Goal: Use online tool/utility: Utilize a website feature to perform a specific function

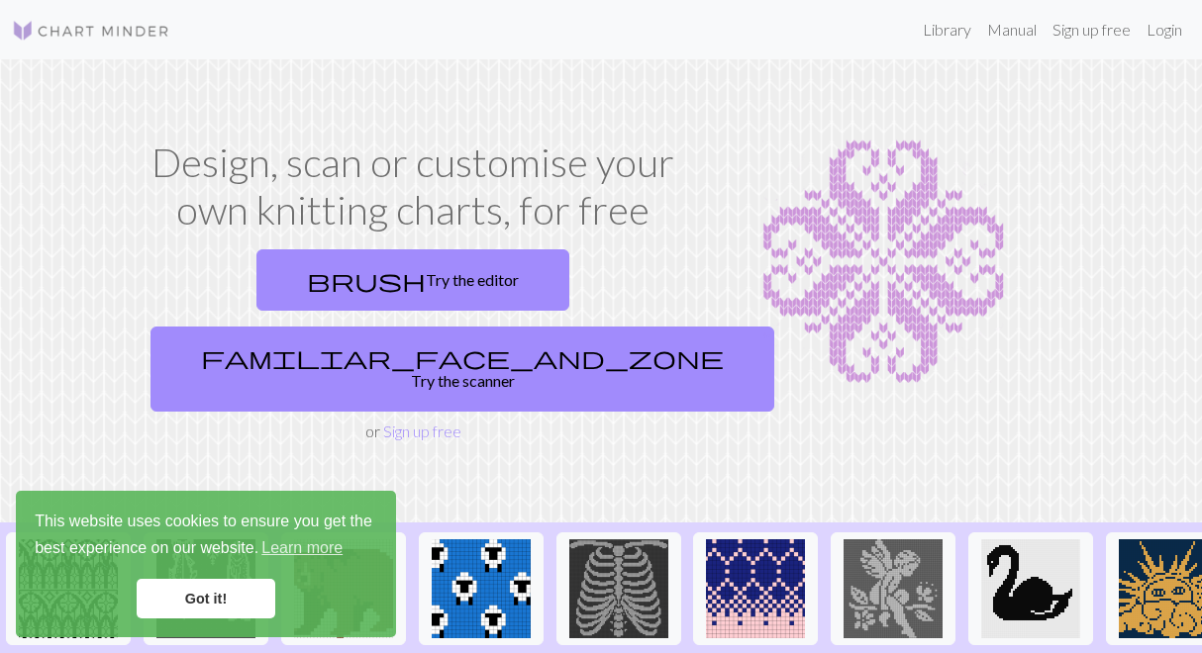
scroll to position [189, 0]
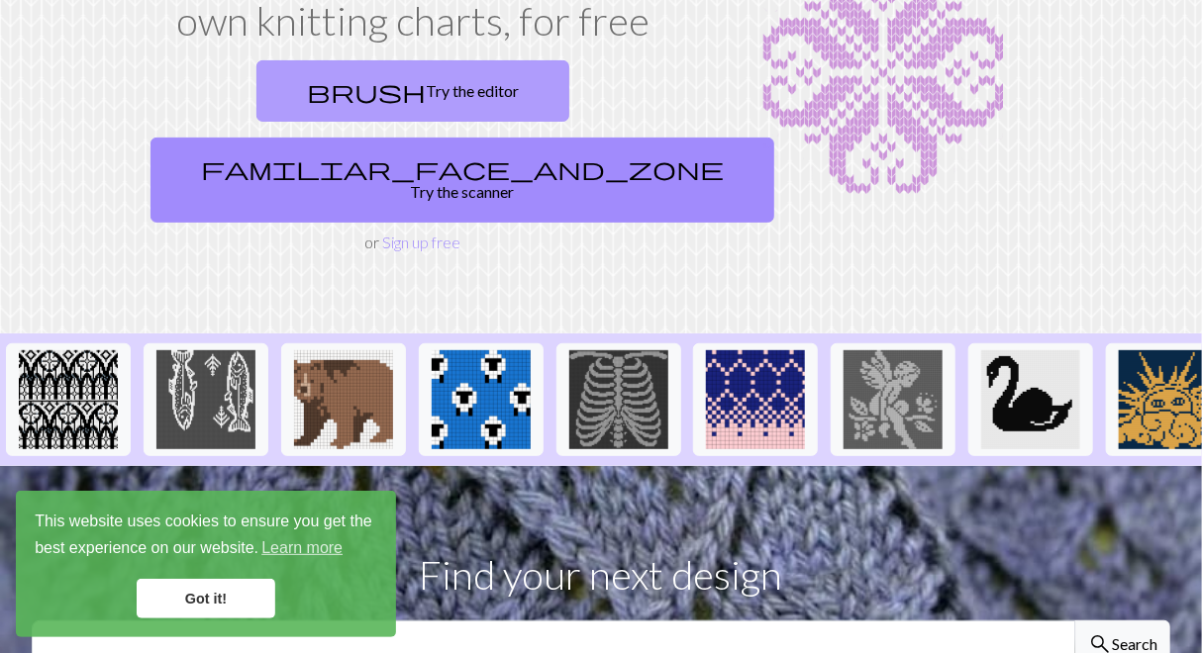
click at [300, 104] on link "brush Try the editor" at bounding box center [412, 90] width 313 height 61
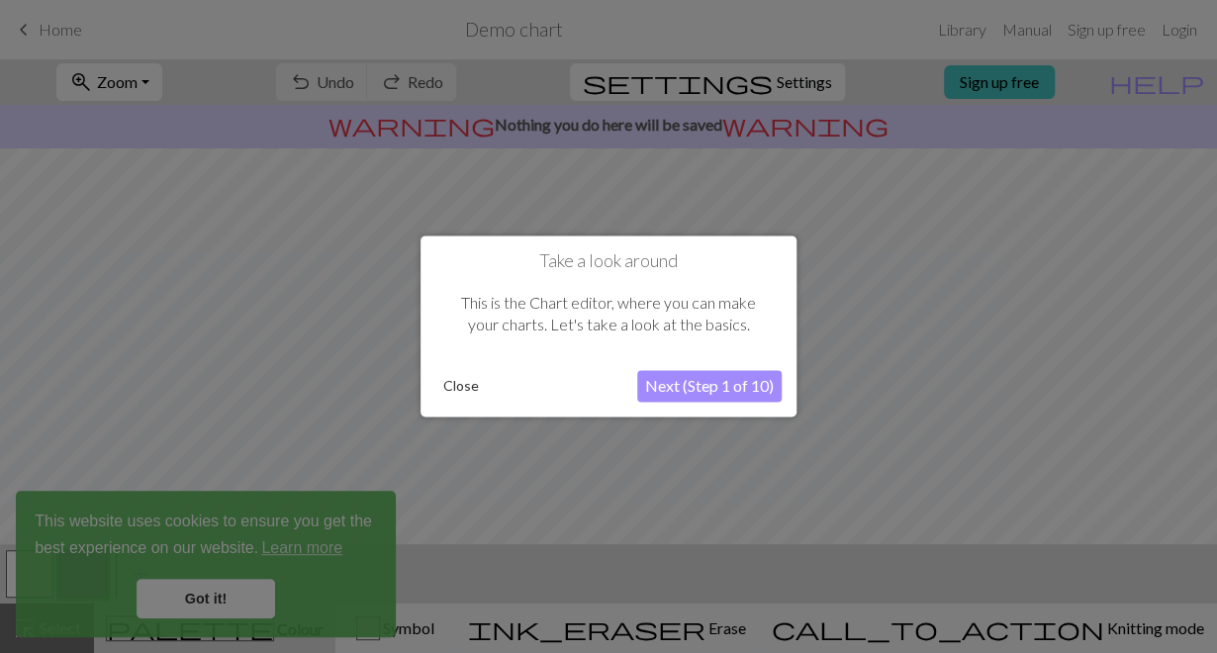
click at [668, 387] on button "Next (Step 1 of 10)" at bounding box center [709, 387] width 145 height 32
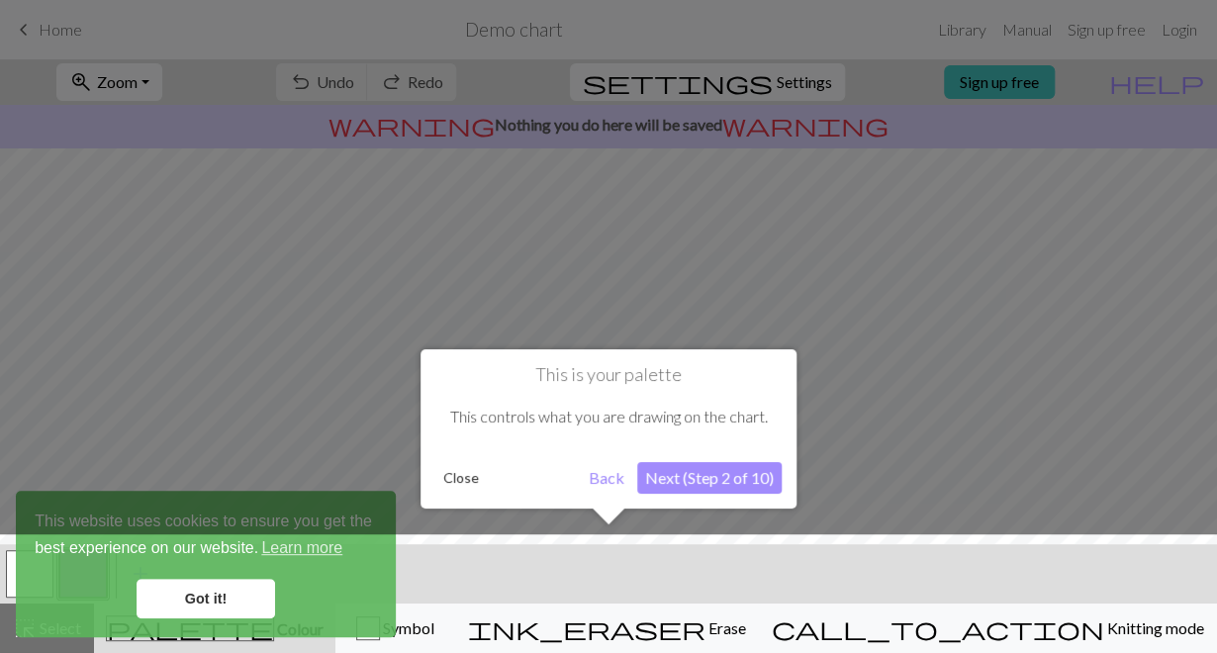
click at [685, 495] on div "This is your palette This controls what you are drawing on the chart. Close Bac…" at bounding box center [609, 428] width 376 height 159
click at [674, 479] on button "Next (Step 2 of 10)" at bounding box center [709, 478] width 145 height 32
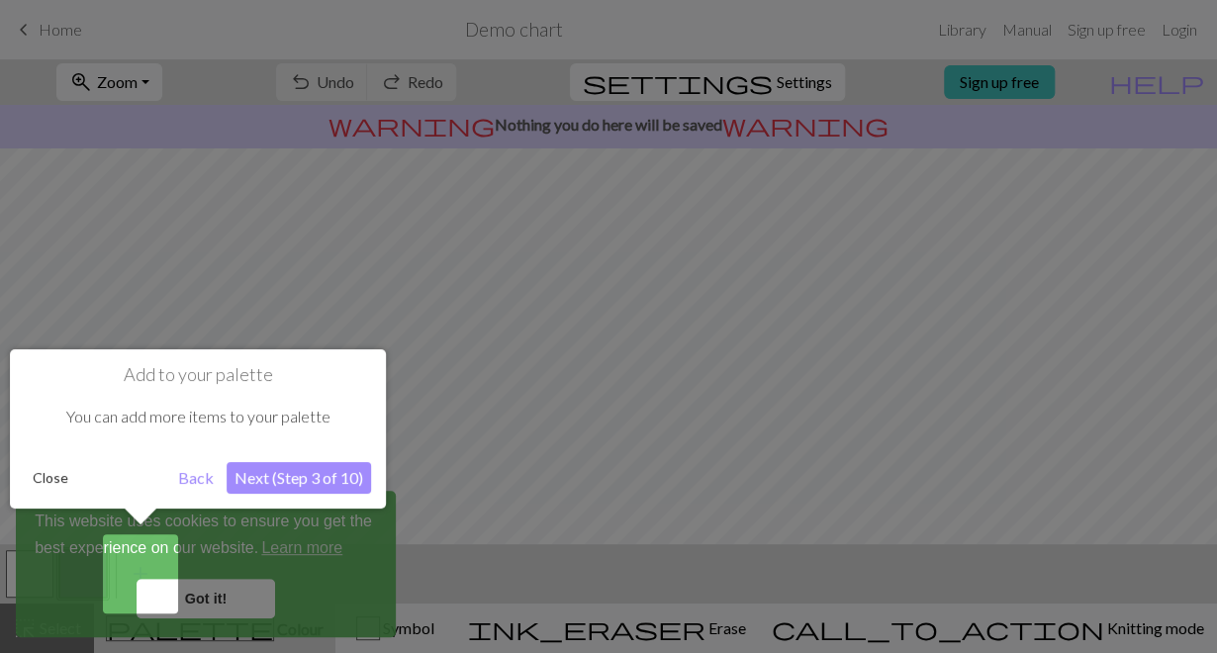
click at [261, 472] on button "Next (Step 3 of 10)" at bounding box center [299, 478] width 145 height 32
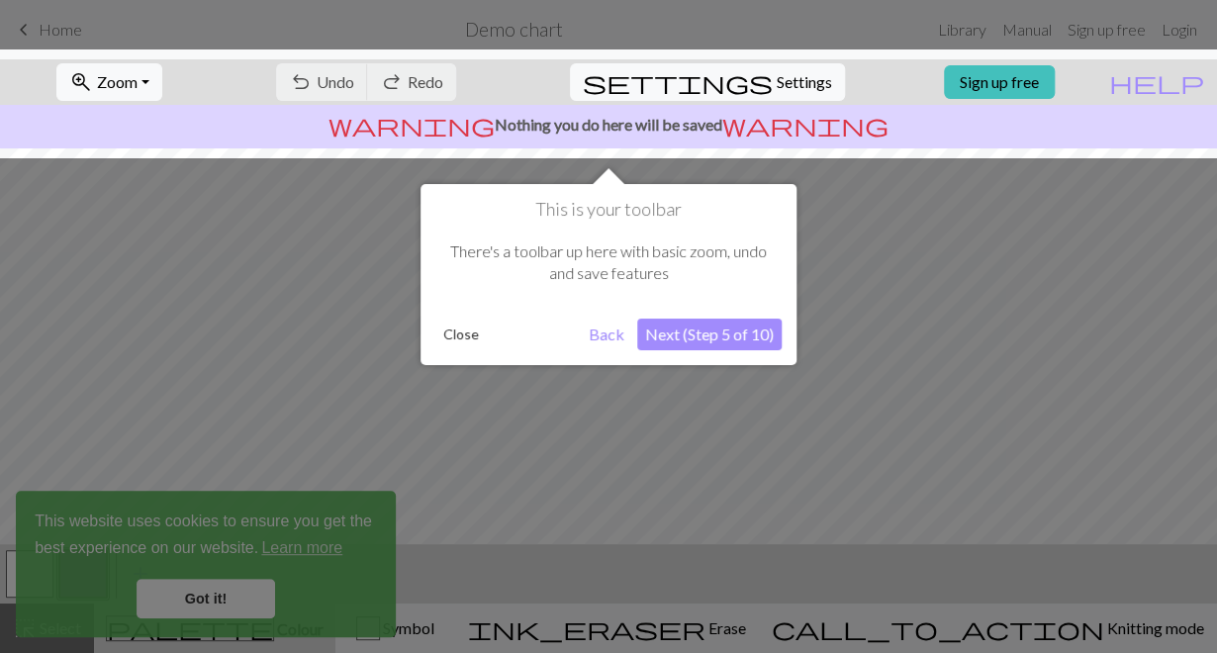
click at [748, 327] on button "Next (Step 5 of 10)" at bounding box center [709, 335] width 145 height 32
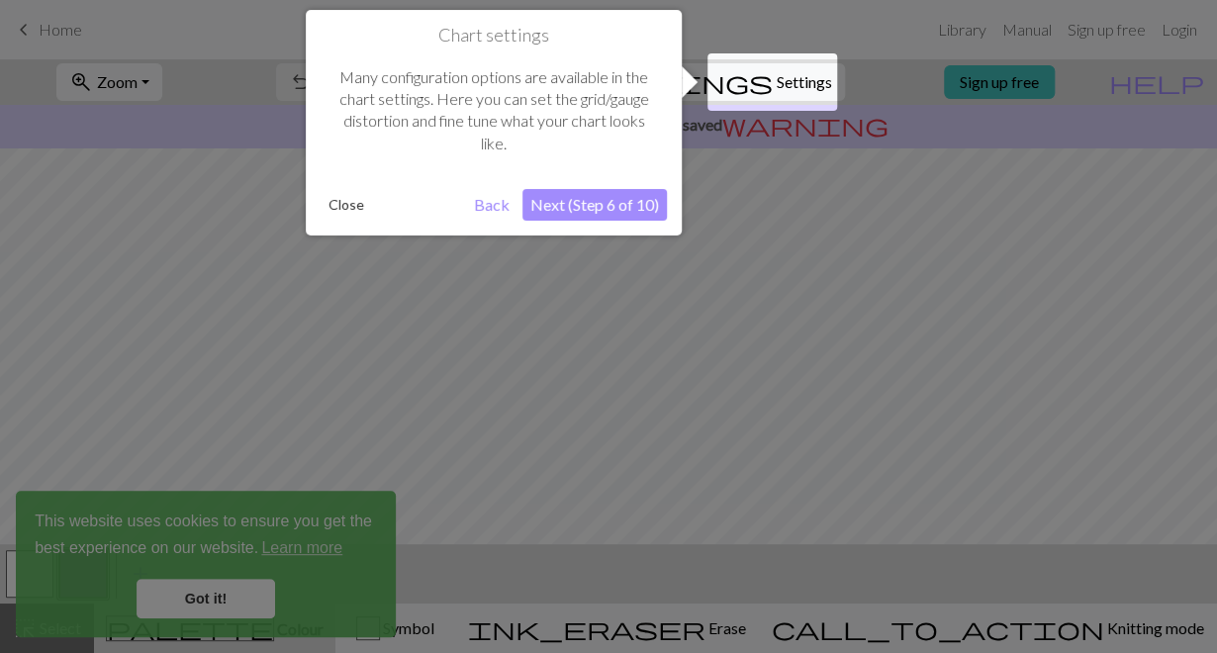
click at [571, 203] on button "Next (Step 6 of 10)" at bounding box center [595, 205] width 145 height 32
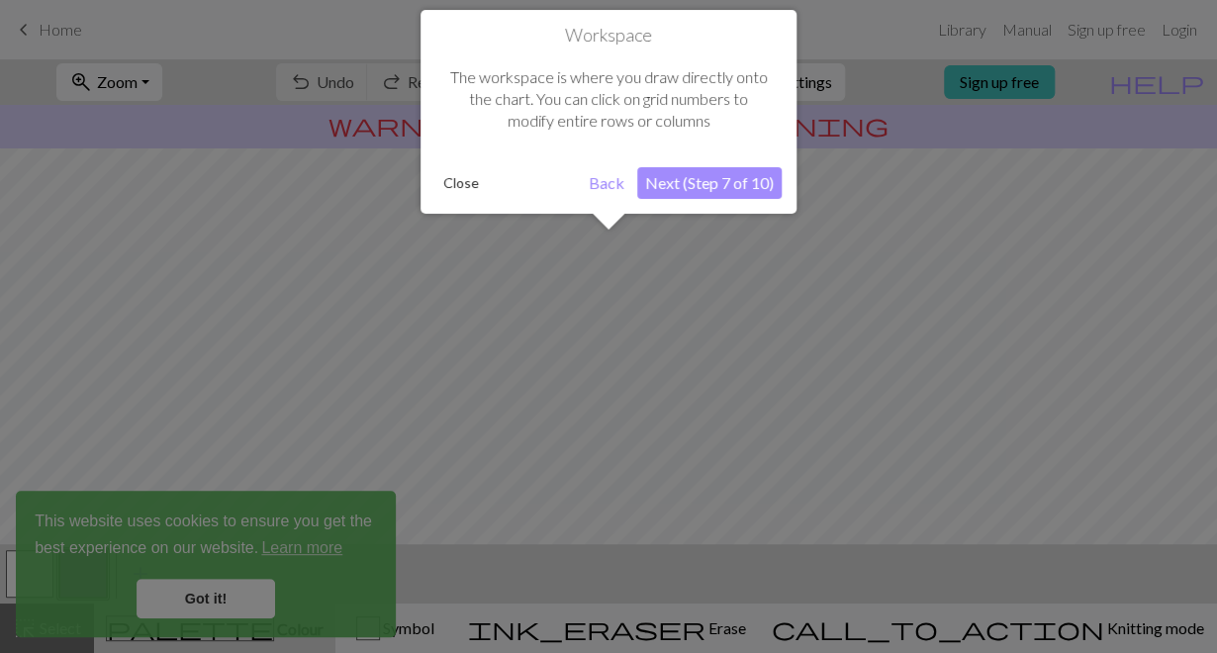
scroll to position [118, 0]
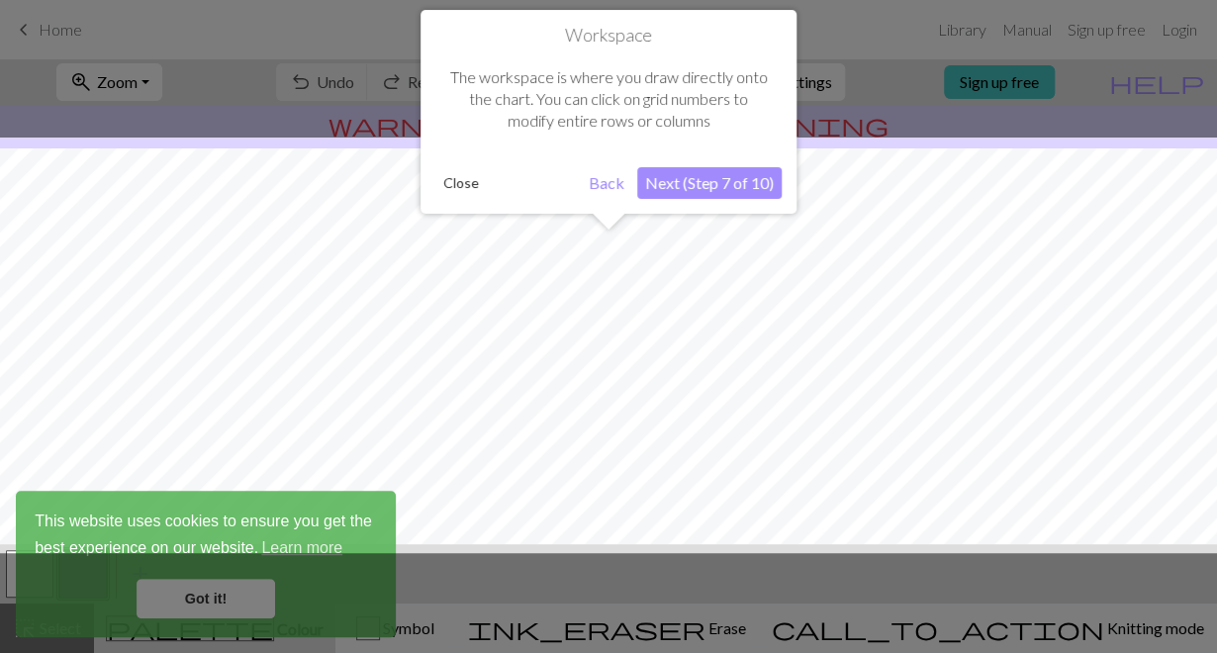
click at [463, 185] on button "Close" at bounding box center [461, 183] width 51 height 30
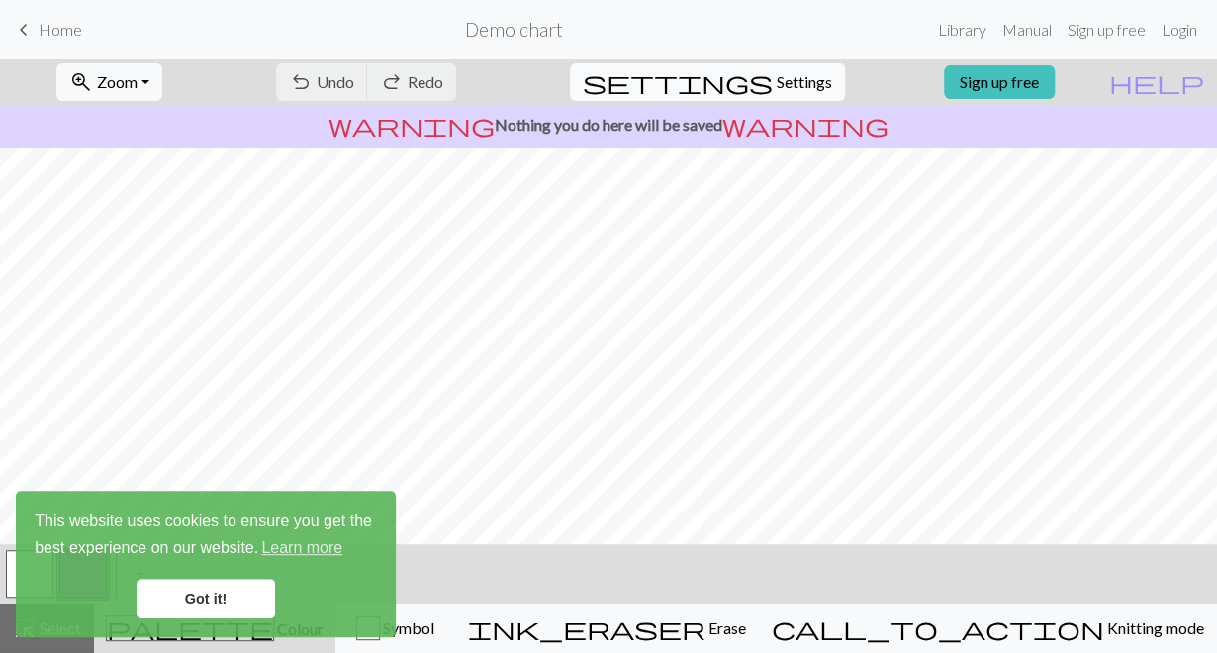
click at [796, 82] on span "Settings" at bounding box center [804, 82] width 55 height 24
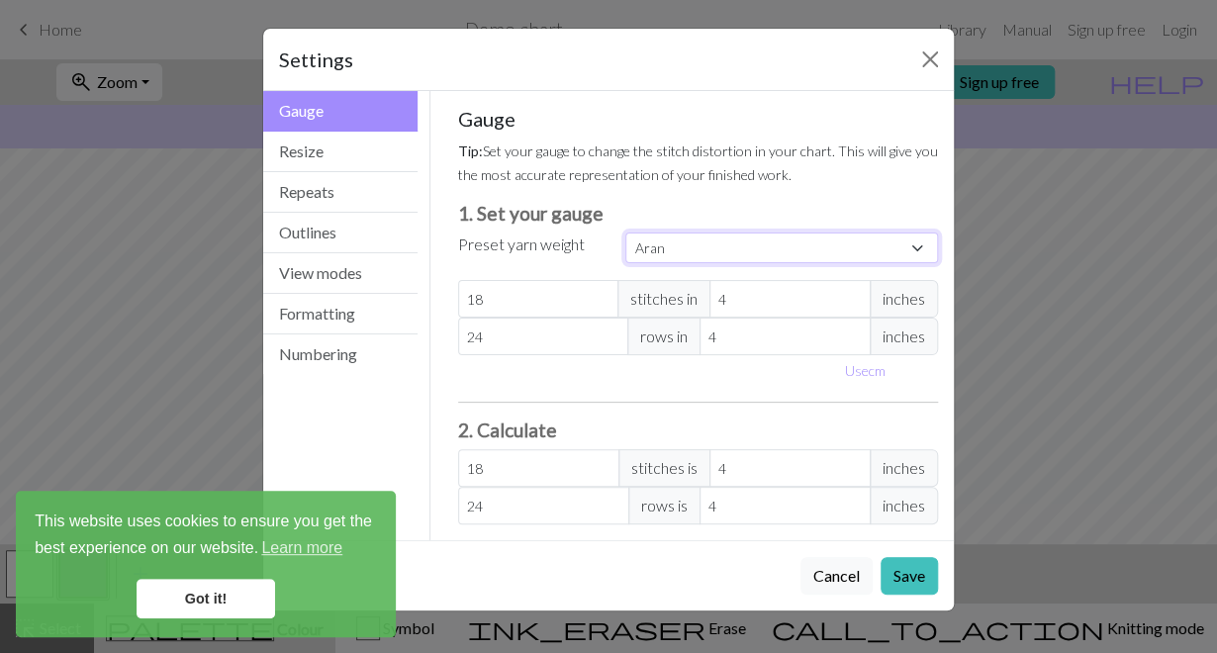
click at [673, 248] on select "Custom Square Lace Light Fingering Fingering Sport Double knit Worsted Aran Bul…" at bounding box center [782, 248] width 313 height 31
select select "superbulky"
click at [626, 233] on select "Custom Square Lace Light Fingering Fingering Sport Double knit Worsted Aran Bul…" at bounding box center [782, 248] width 313 height 31
type input "8"
type input "15"
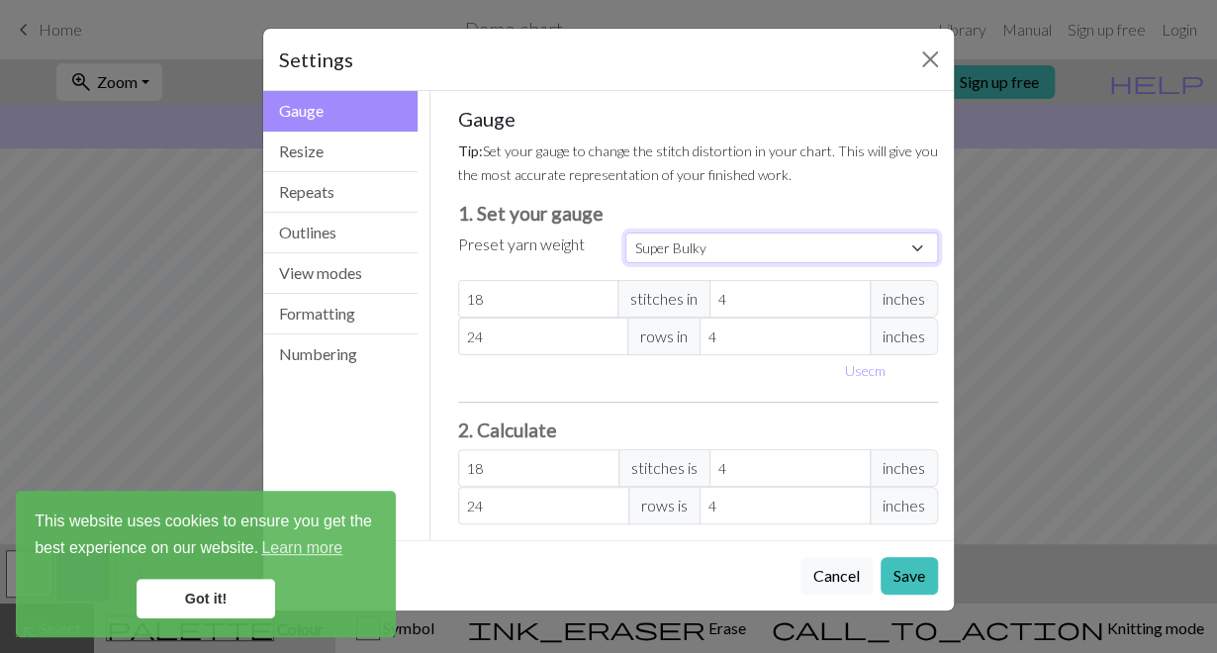
type input "8"
type input "15"
select select "custom"
type input "9"
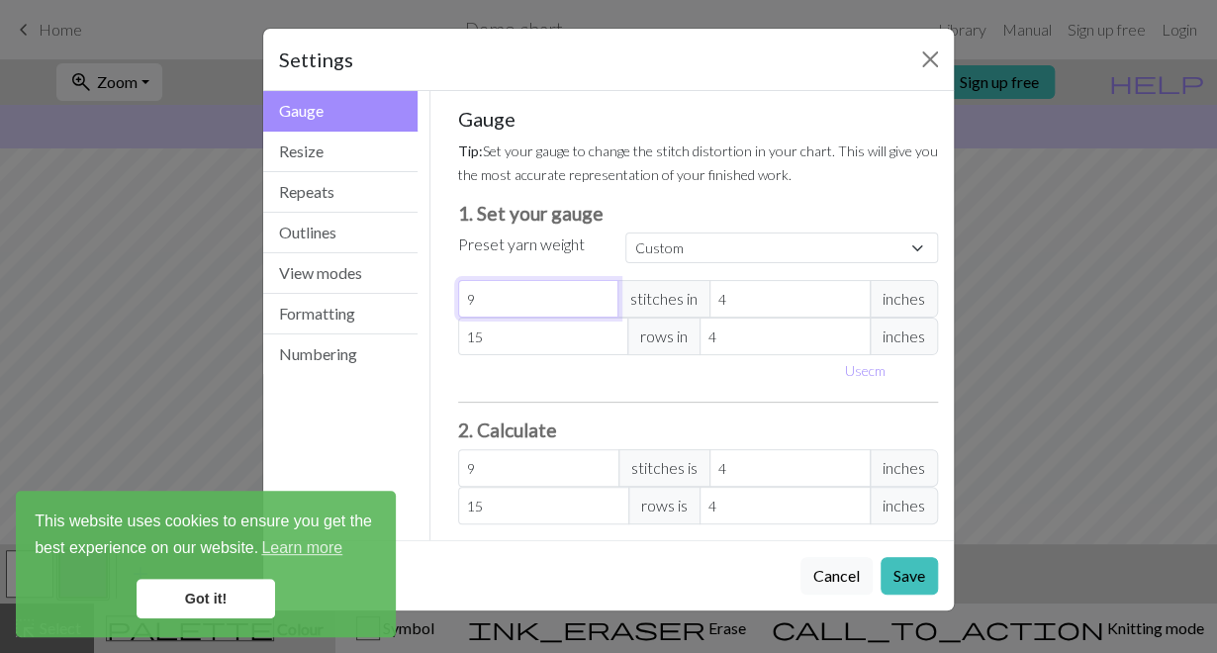
click at [603, 297] on input "9" at bounding box center [538, 299] width 161 height 38
type input "10"
click at [603, 297] on input "10" at bounding box center [538, 299] width 161 height 38
type input "11"
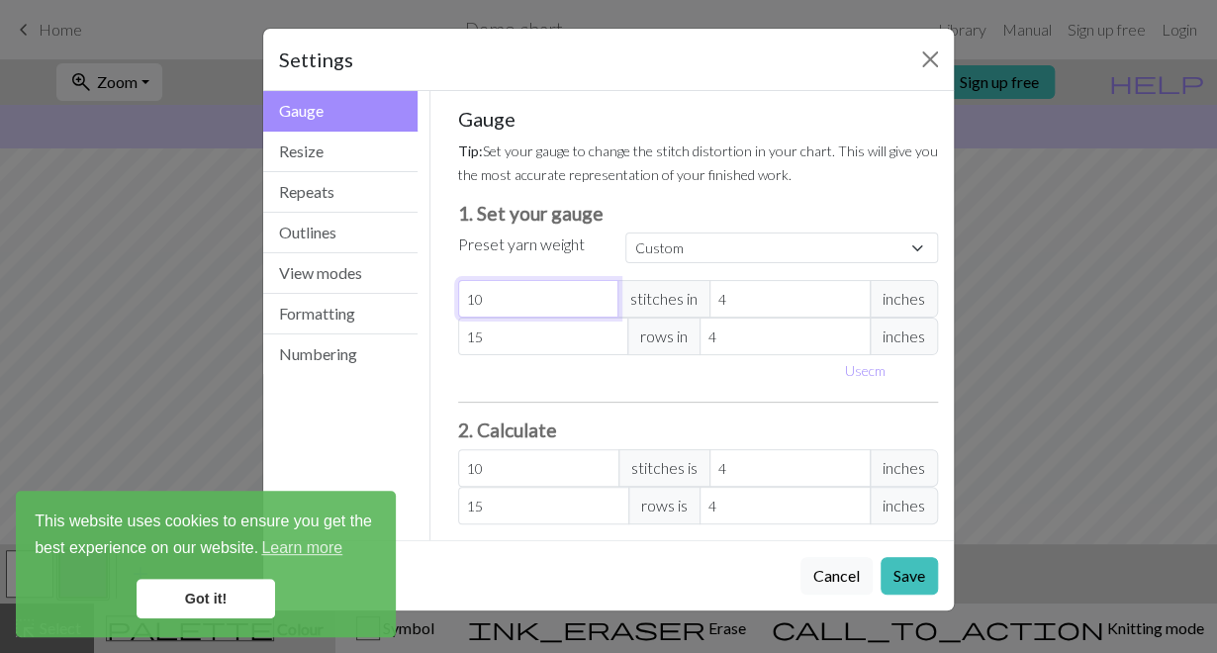
type input "11"
click at [603, 297] on input "11" at bounding box center [538, 299] width 161 height 38
type input "12"
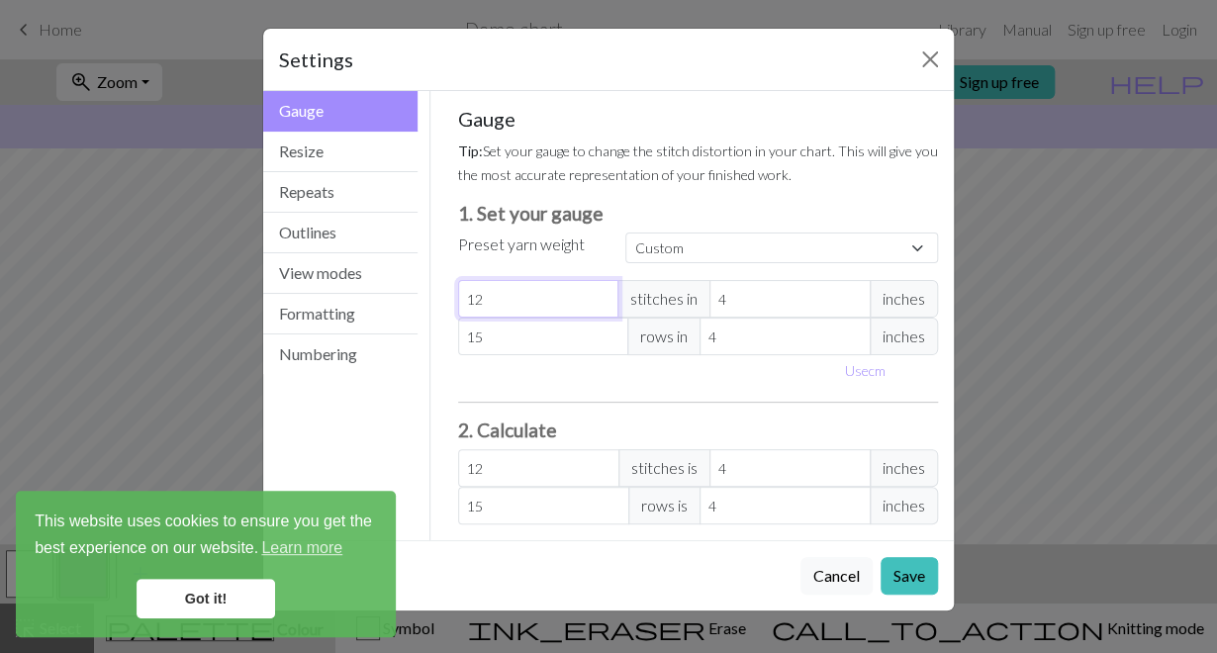
click at [603, 297] on input "12" at bounding box center [538, 299] width 161 height 38
type input "14"
click at [612, 344] on input "14" at bounding box center [543, 337] width 171 height 38
type input "13"
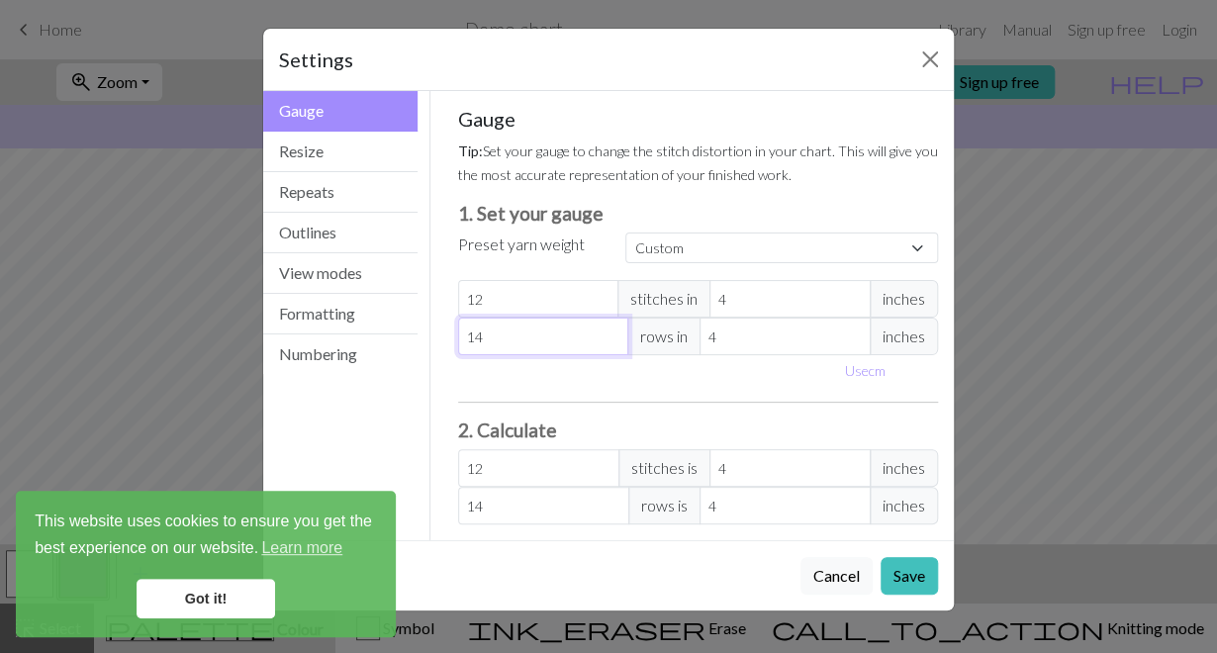
type input "13"
click at [612, 344] on input "13" at bounding box center [543, 337] width 171 height 38
type input "12"
click at [612, 344] on input "12" at bounding box center [543, 337] width 171 height 38
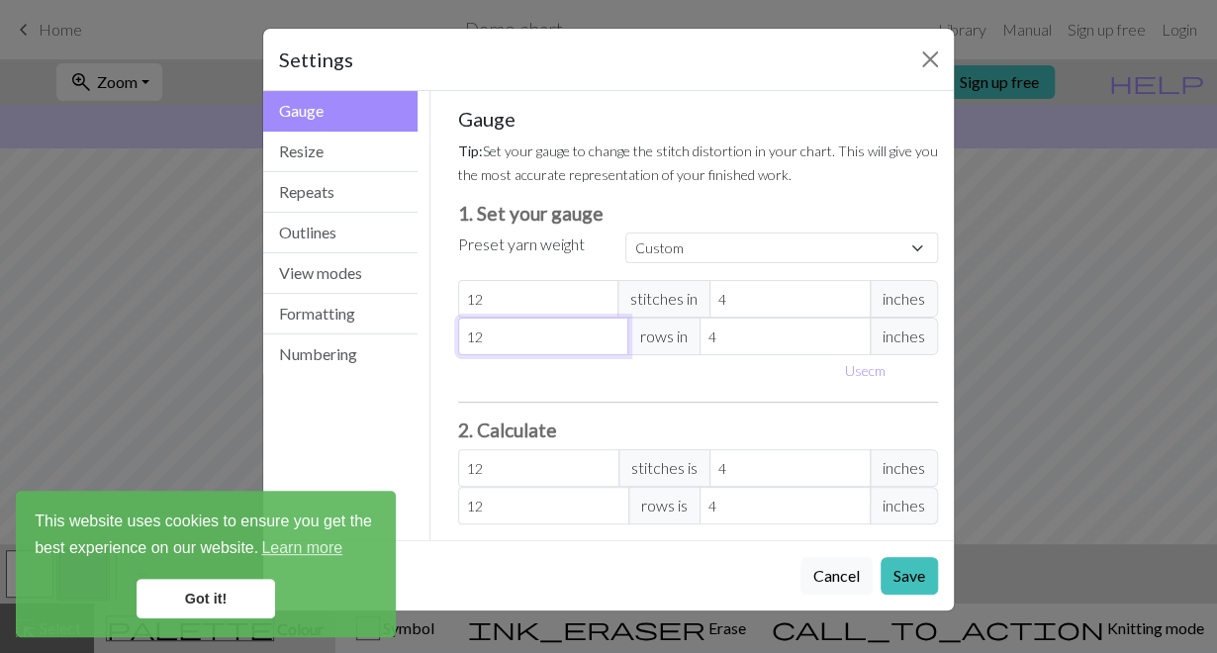
type input "11"
click at [612, 344] on input "11" at bounding box center [543, 337] width 171 height 38
type input "10"
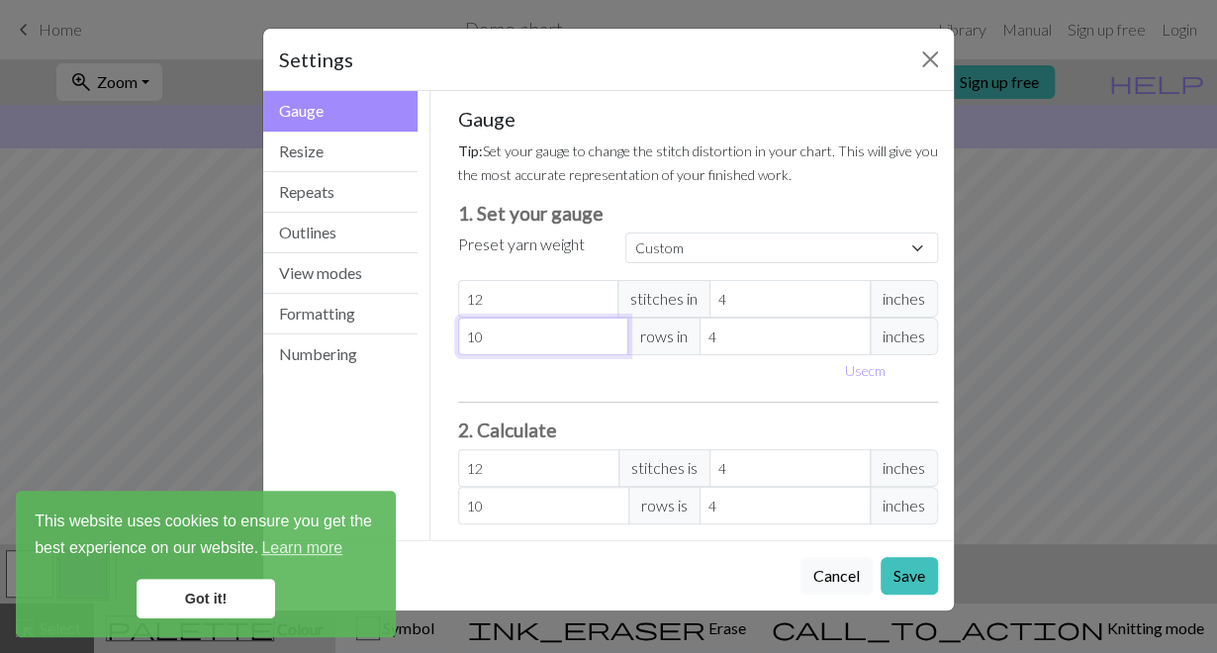
click at [612, 344] on input "10" at bounding box center [543, 337] width 171 height 38
type input "9"
click at [612, 344] on input "9" at bounding box center [543, 337] width 171 height 38
type input "8"
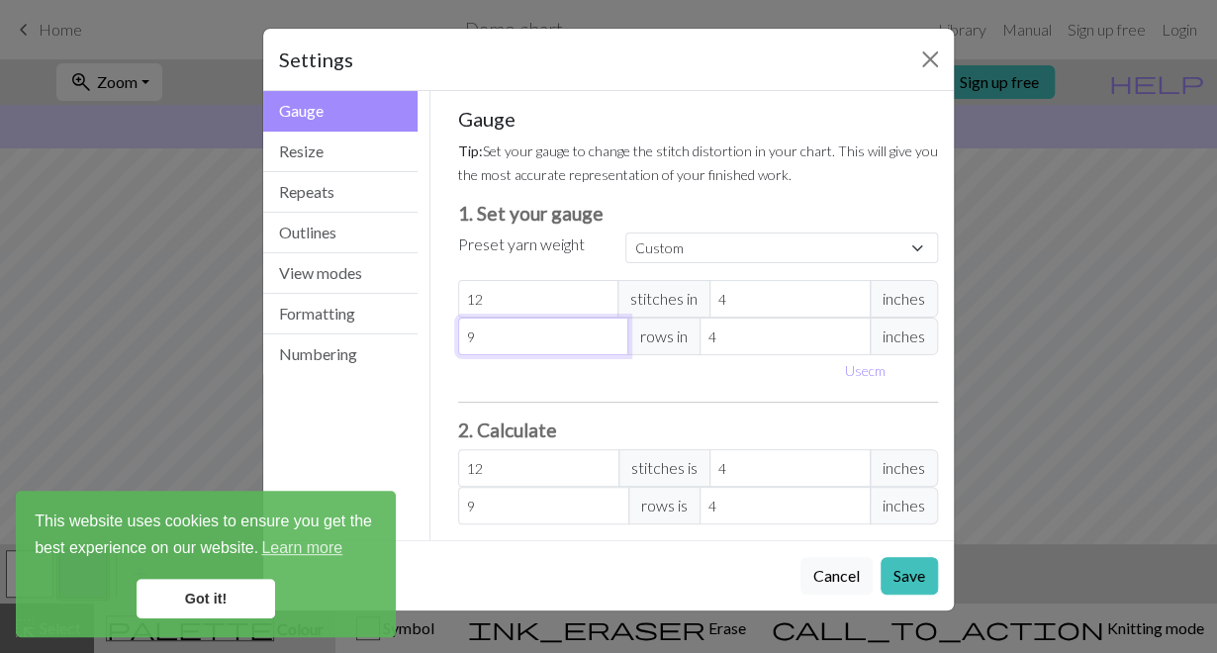
type input "8"
click at [612, 344] on input "8" at bounding box center [543, 337] width 171 height 38
type input "7"
click at [612, 344] on input "7" at bounding box center [543, 337] width 171 height 38
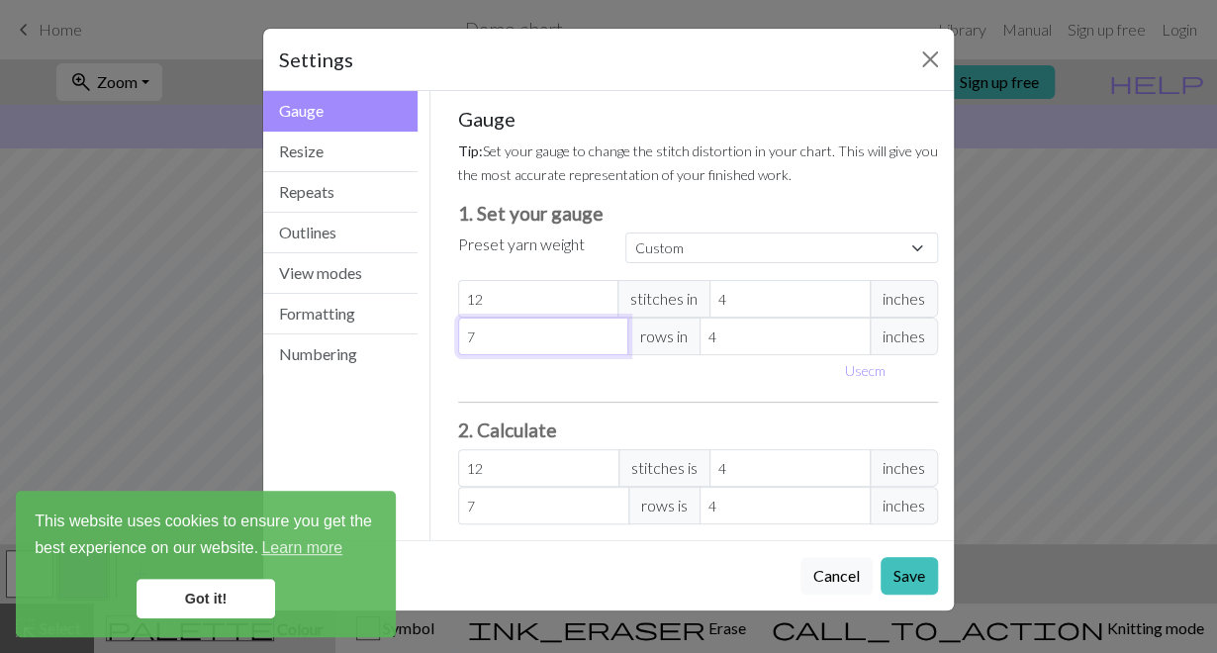
type input "6"
click at [612, 344] on input "6" at bounding box center [543, 337] width 171 height 38
type input "5"
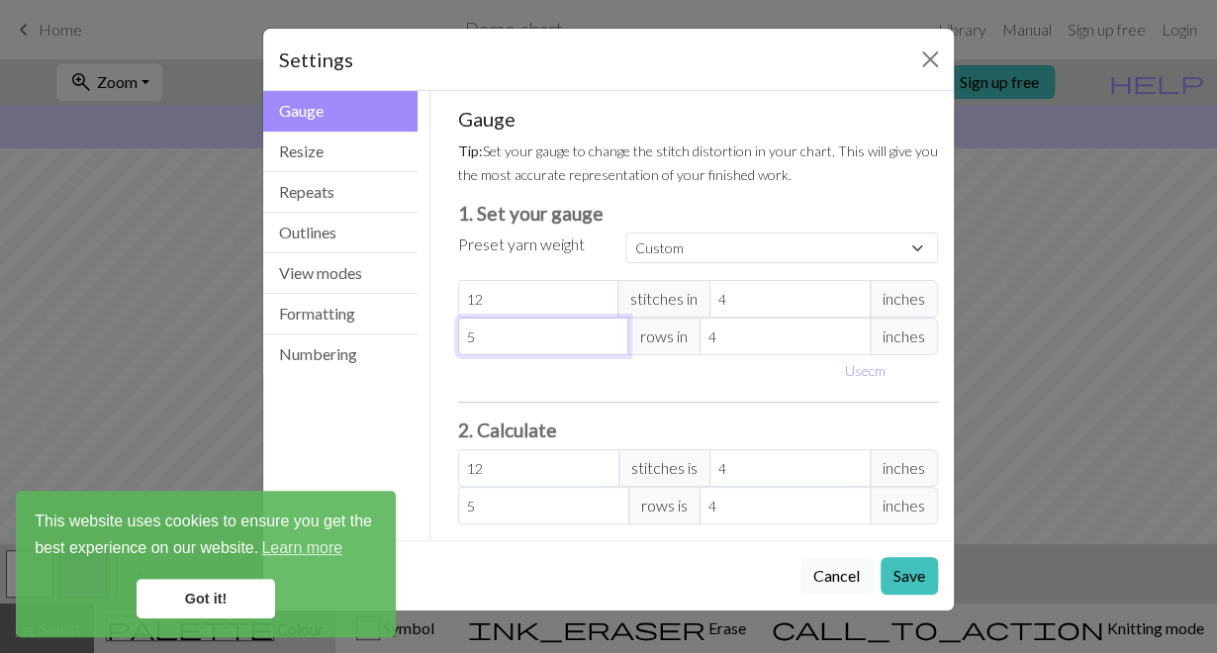
click at [612, 344] on input "5" at bounding box center [543, 337] width 171 height 38
type input "6"
click at [608, 332] on input "6" at bounding box center [543, 337] width 171 height 38
type input "7"
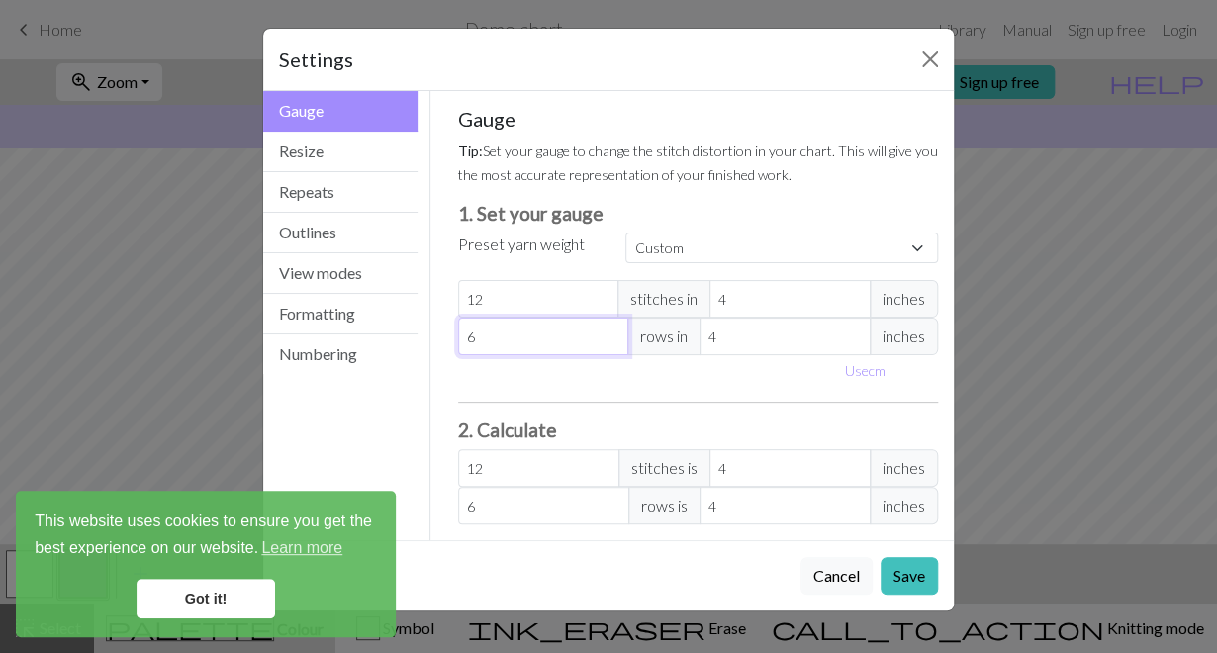
type input "7"
click at [608, 332] on input "7" at bounding box center [543, 337] width 171 height 38
type input "8"
click at [608, 332] on input "8" at bounding box center [543, 337] width 171 height 38
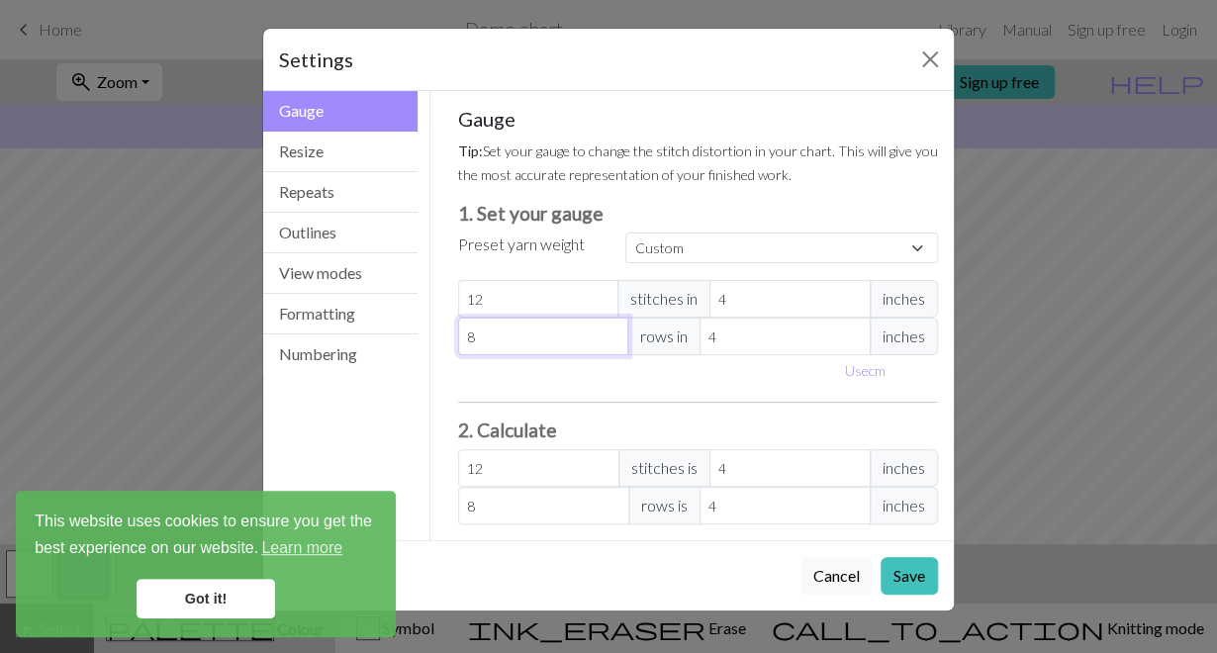
type input "9"
click at [608, 332] on input "9" at bounding box center [543, 337] width 171 height 38
type input "10"
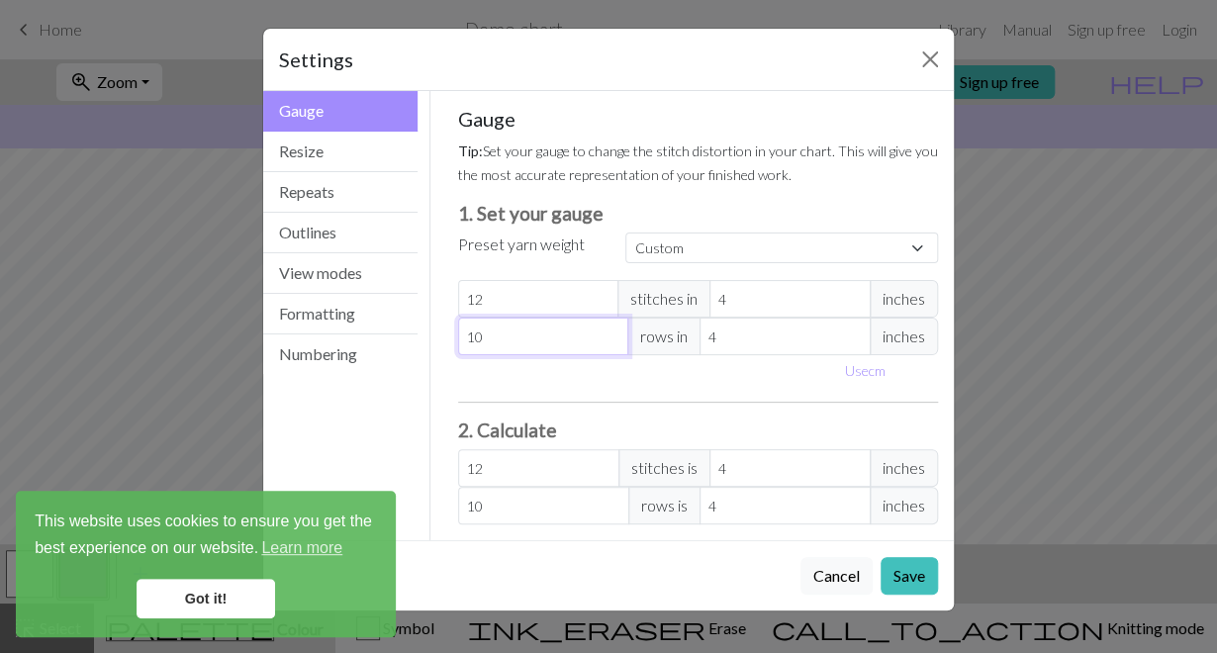
click at [608, 332] on input "10" at bounding box center [543, 337] width 171 height 38
type input "11"
click at [608, 332] on input "11" at bounding box center [543, 337] width 171 height 38
type input "12"
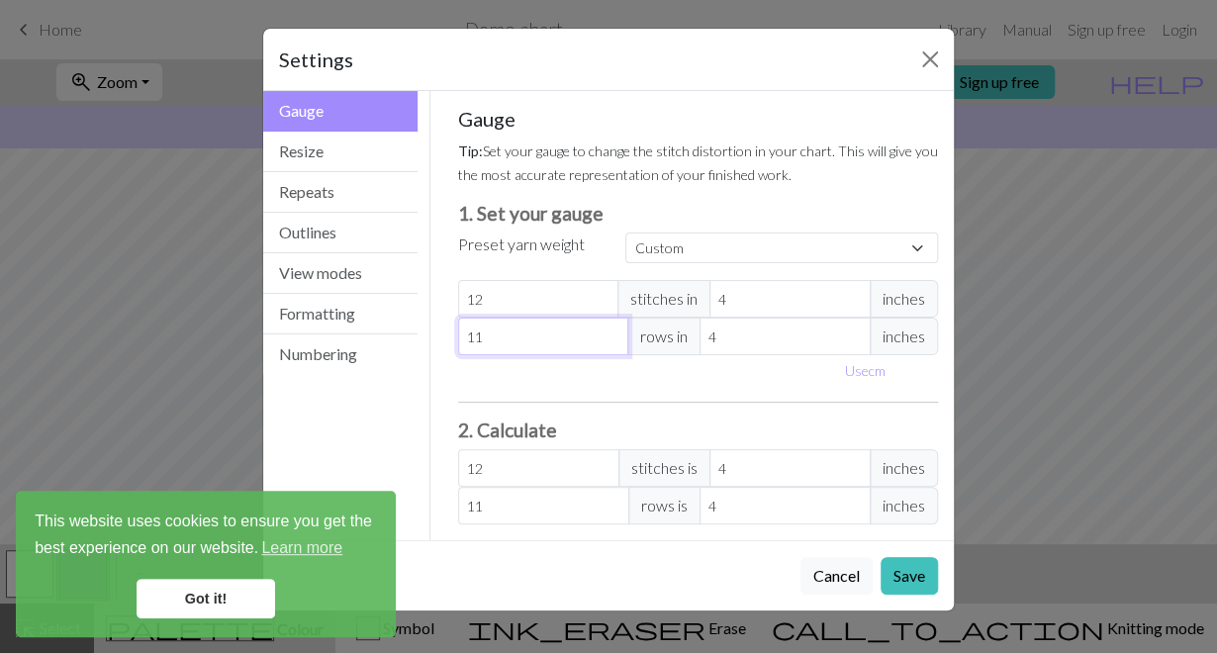
type input "12"
click at [608, 332] on input "12" at bounding box center [543, 337] width 171 height 38
type input "13"
click at [608, 332] on input "13" at bounding box center [543, 337] width 171 height 38
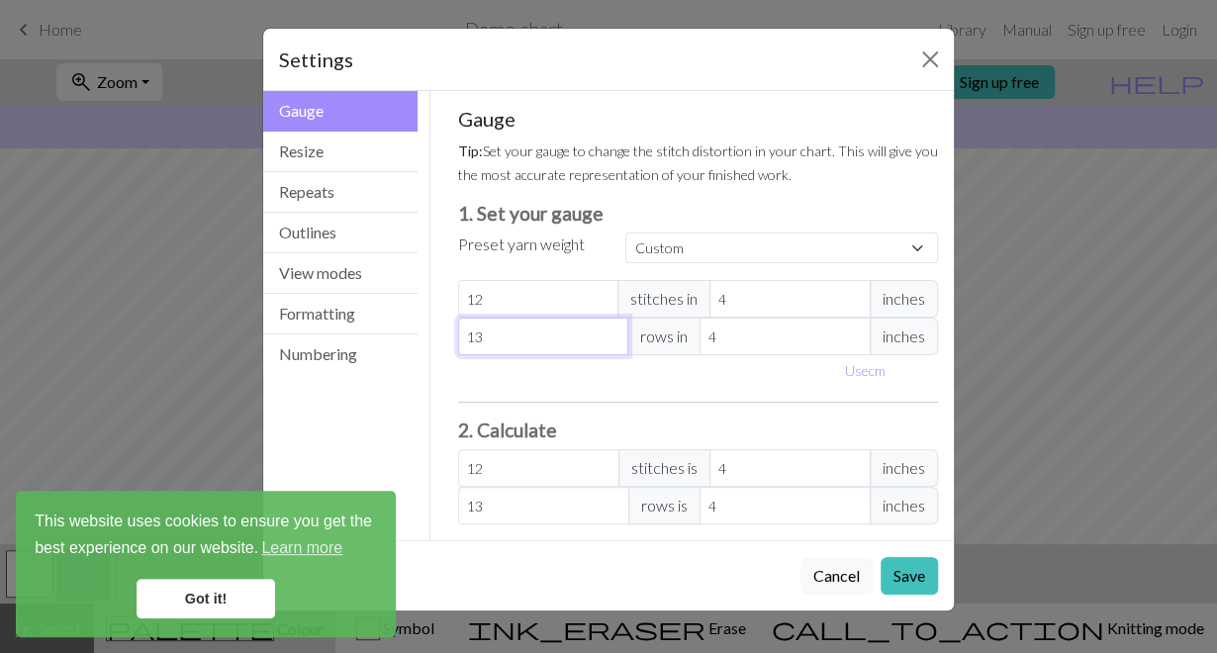
type input "14"
click at [608, 332] on input "14" at bounding box center [543, 337] width 171 height 38
type input "15"
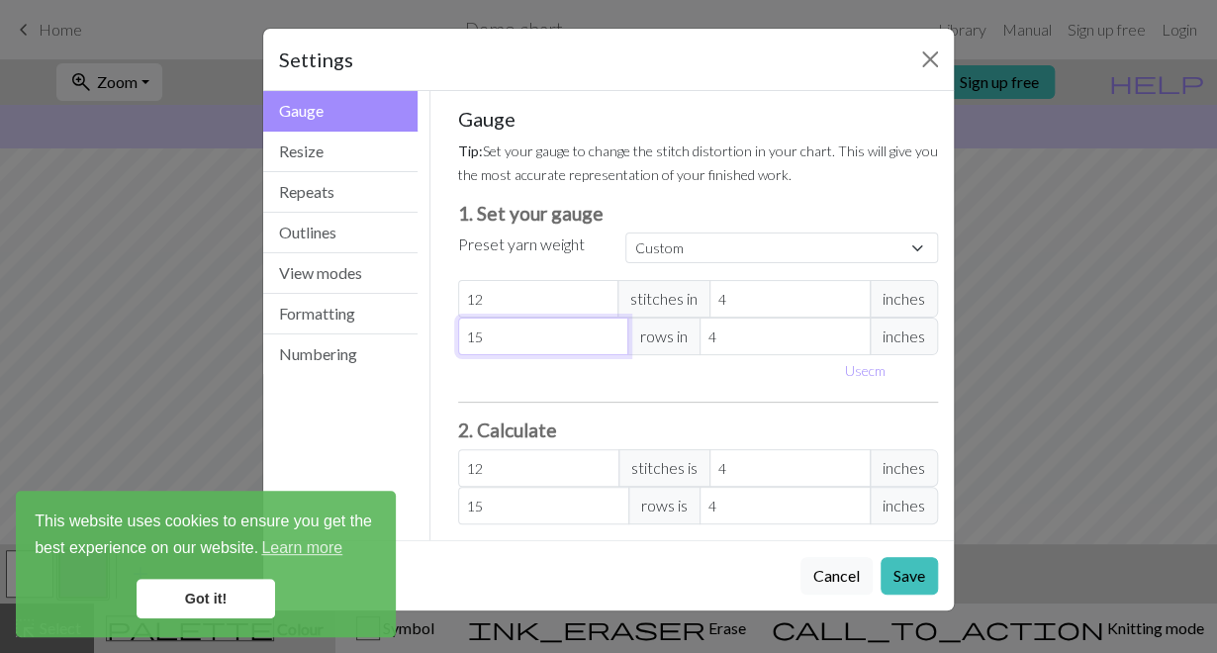
click at [608, 332] on input "15" at bounding box center [543, 337] width 171 height 38
type input "16"
click at [608, 332] on input "16" at bounding box center [543, 337] width 171 height 38
type input "17"
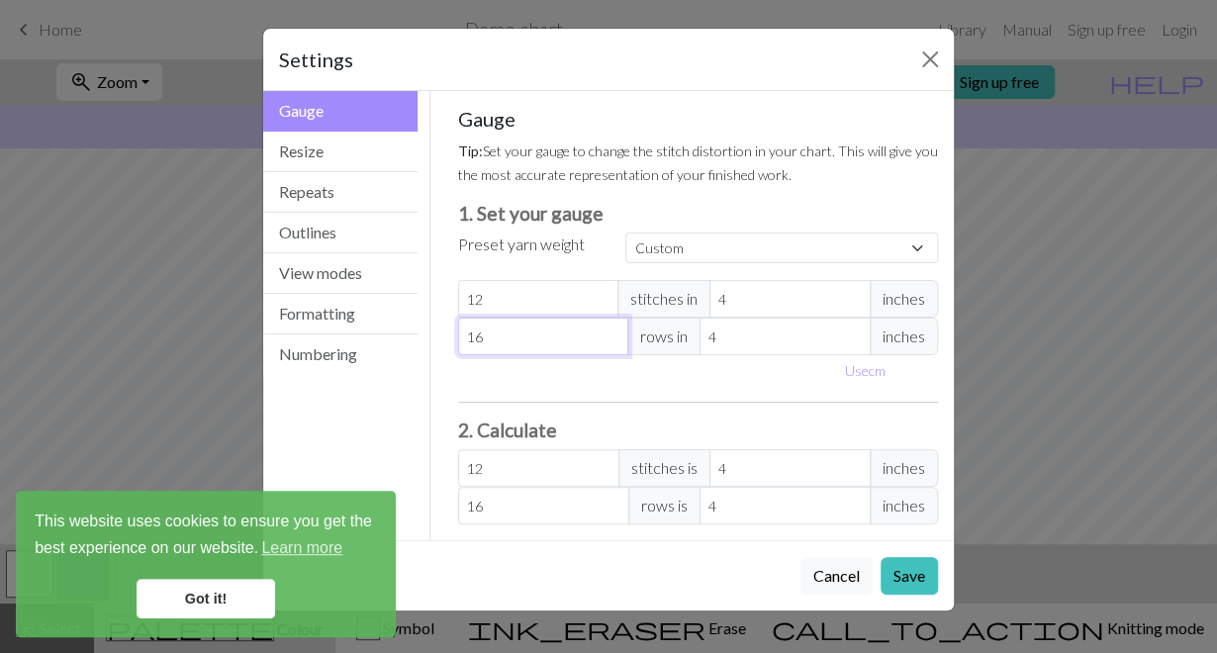
type input "17"
click at [608, 332] on input "17" at bounding box center [543, 337] width 171 height 38
type input "18"
click at [608, 332] on input "18" at bounding box center [543, 337] width 171 height 38
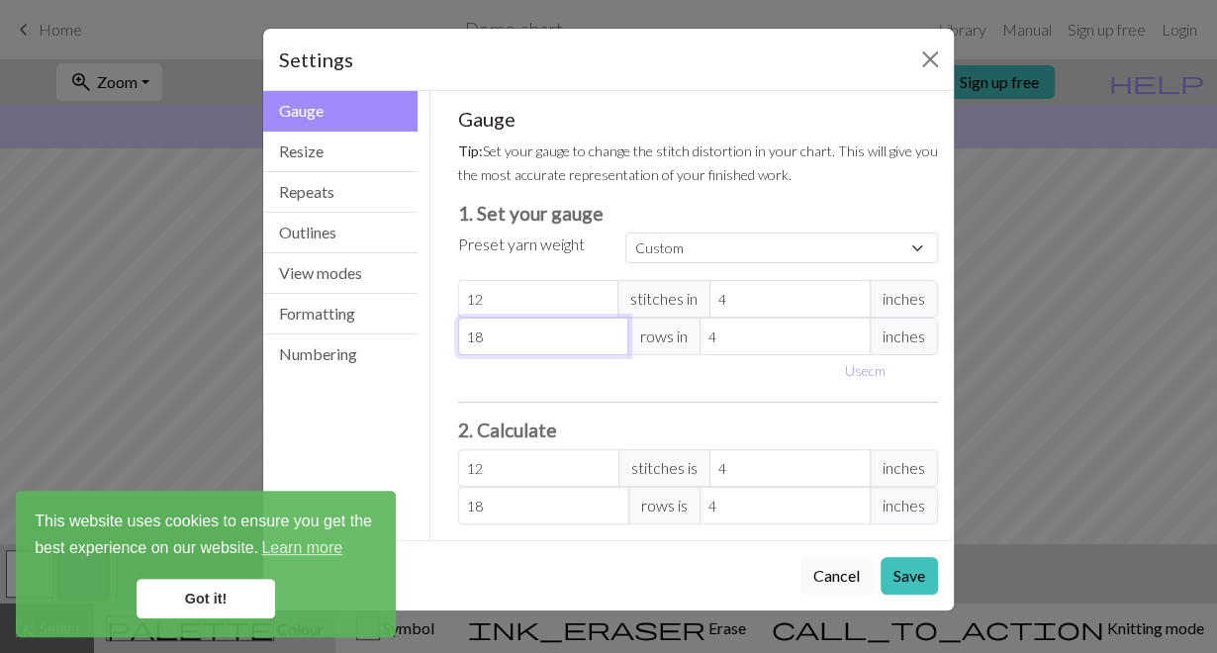
type input "19"
click at [608, 332] on input "19" at bounding box center [543, 337] width 171 height 38
type input "20"
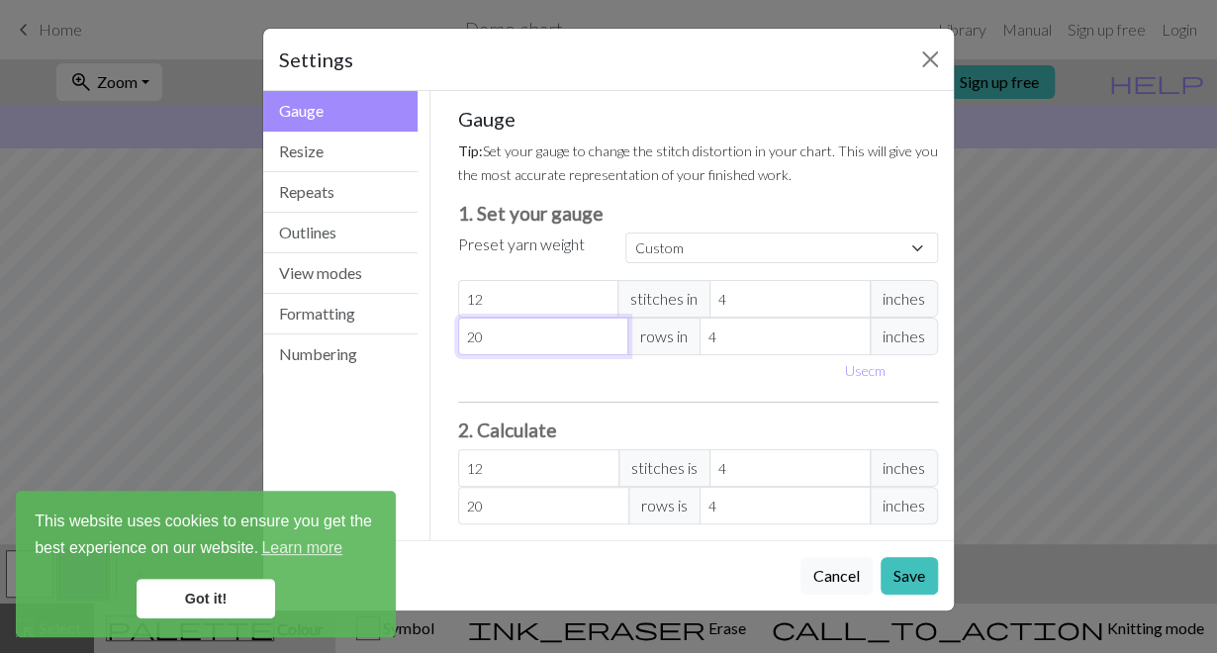
type input "20"
click at [608, 332] on input "20" at bounding box center [543, 337] width 171 height 38
click at [910, 580] on button "Save" at bounding box center [909, 576] width 57 height 38
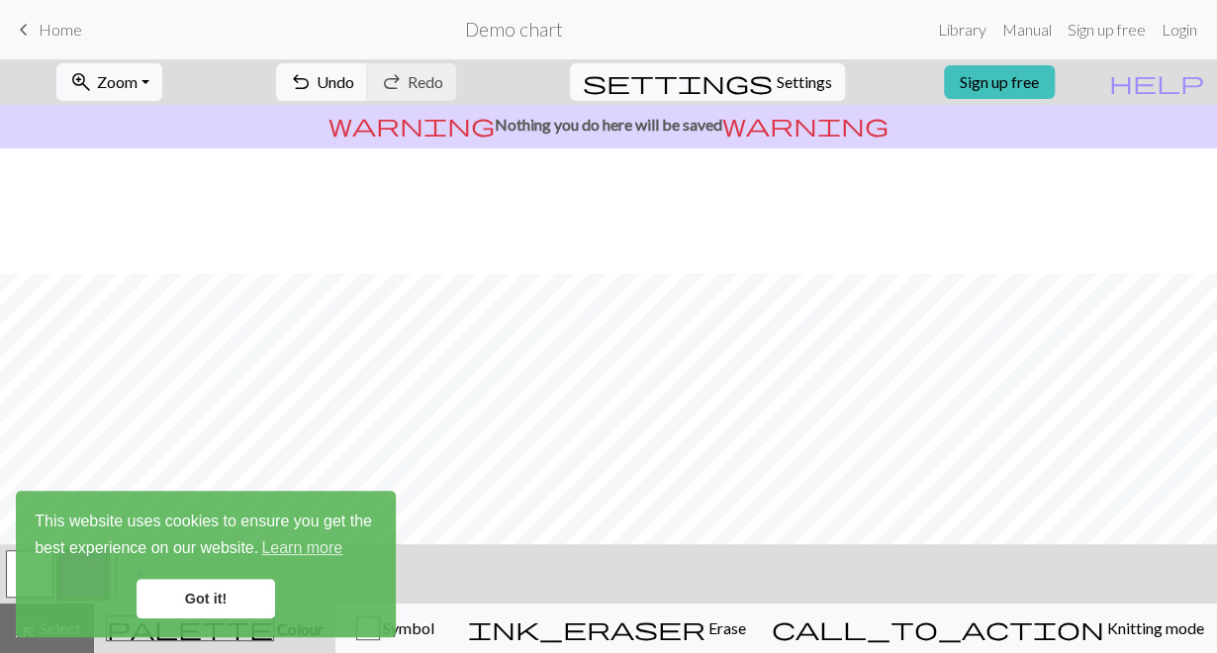
scroll to position [242, 0]
click at [777, 77] on span "Settings" at bounding box center [804, 82] width 55 height 24
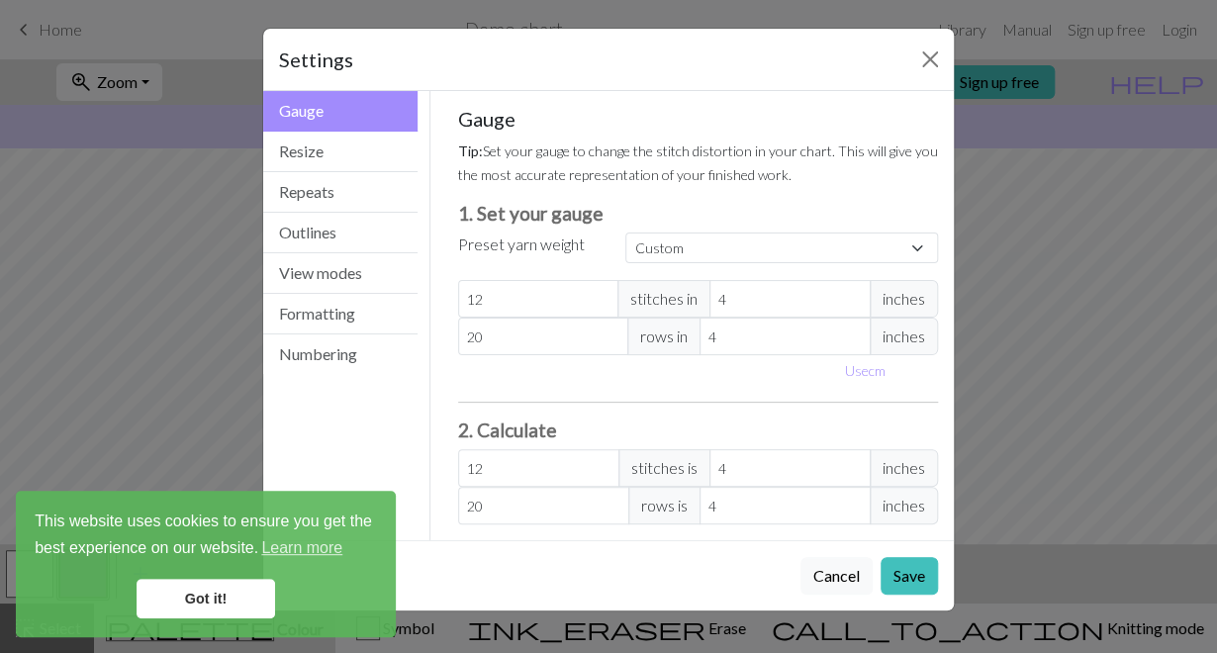
click at [210, 593] on link "Got it!" at bounding box center [206, 599] width 139 height 40
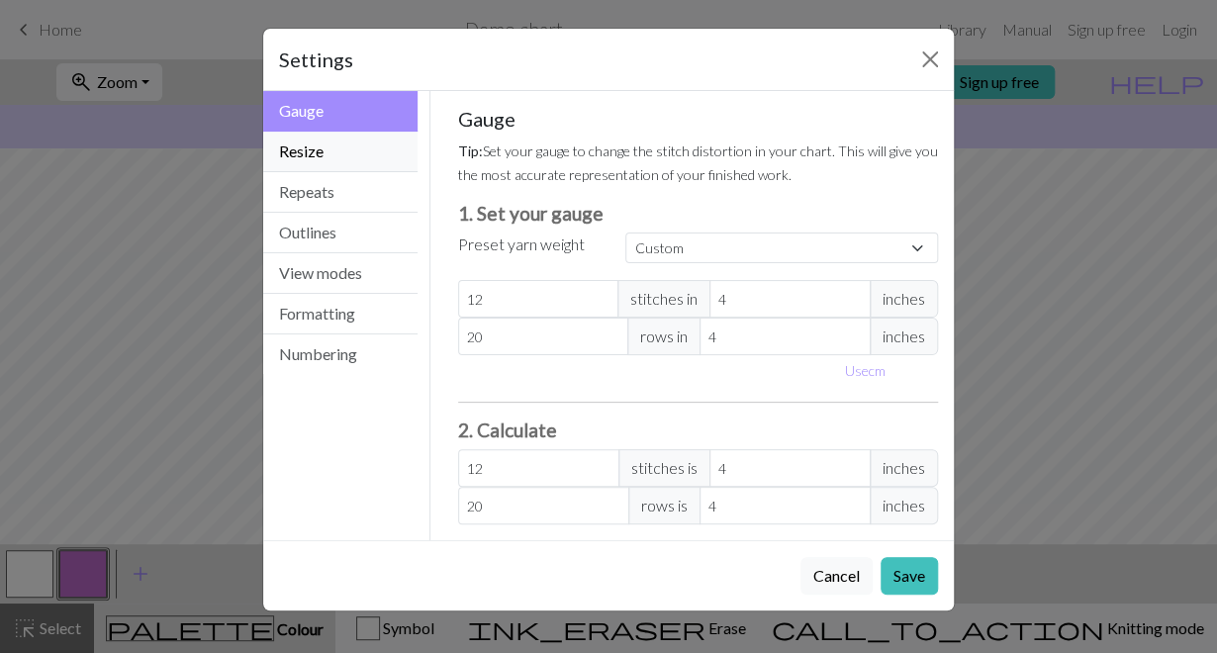
click at [354, 155] on button "Resize" at bounding box center [340, 152] width 154 height 41
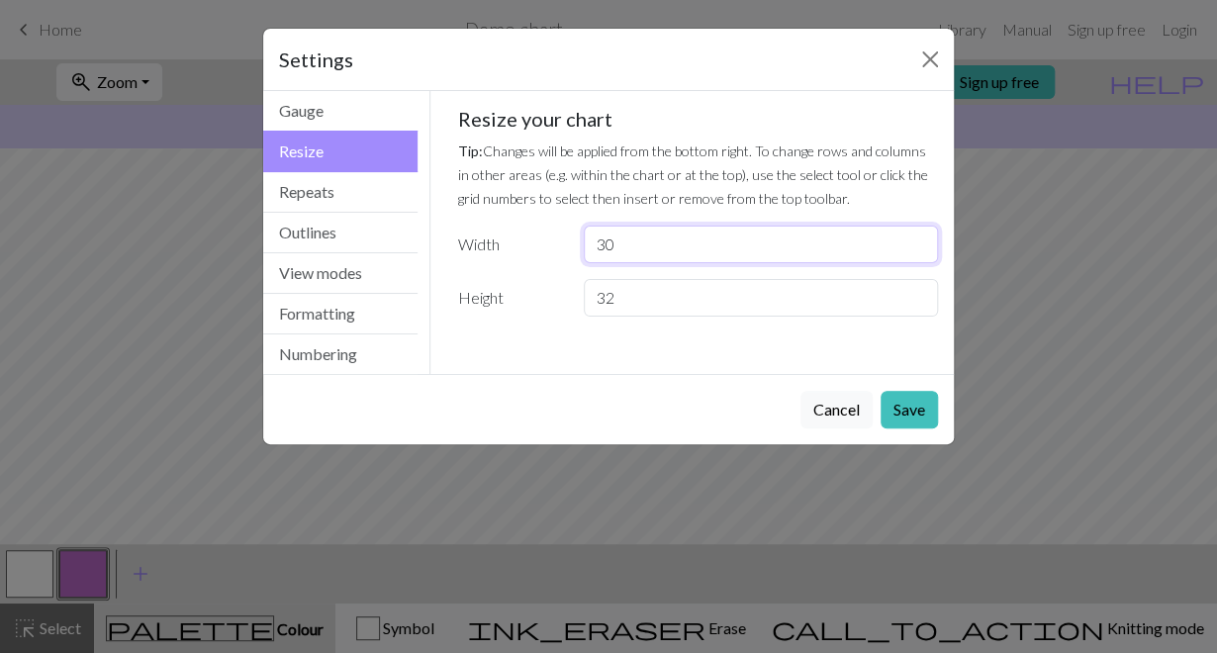
click at [680, 247] on input "30" at bounding box center [761, 245] width 354 height 38
type input "3"
type input "42"
click at [668, 305] on input "32" at bounding box center [761, 298] width 354 height 38
click at [668, 306] on input "32" at bounding box center [761, 298] width 354 height 38
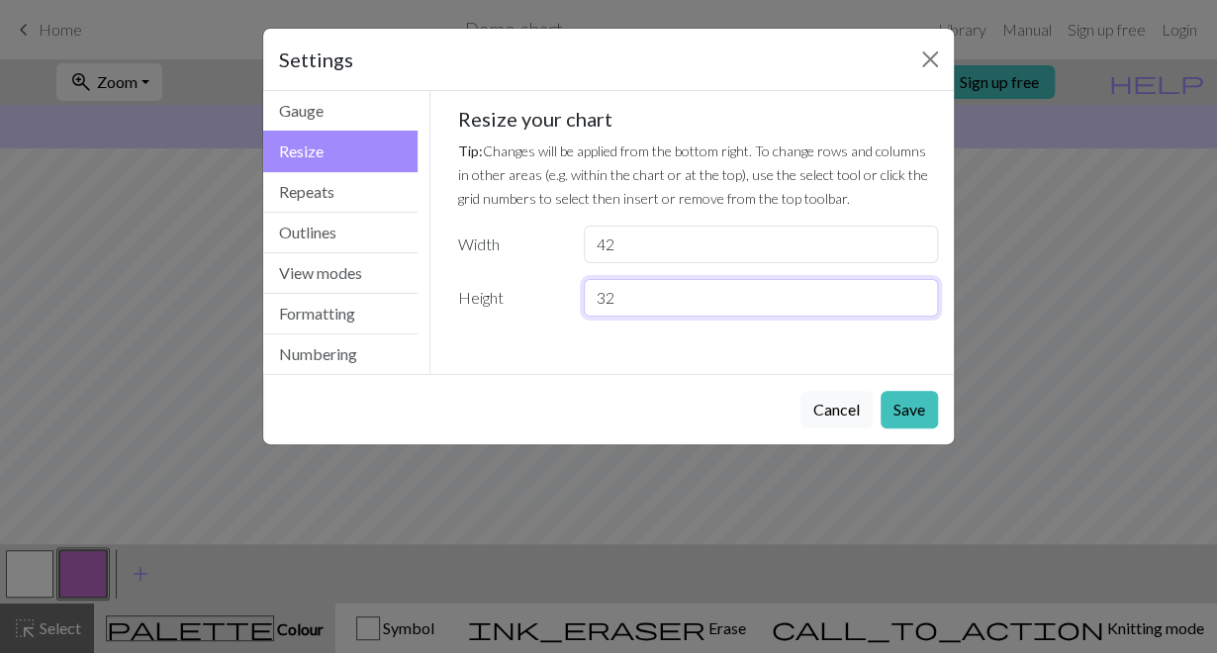
type input "3"
type input "70"
click at [909, 400] on button "Save" at bounding box center [909, 410] width 57 height 38
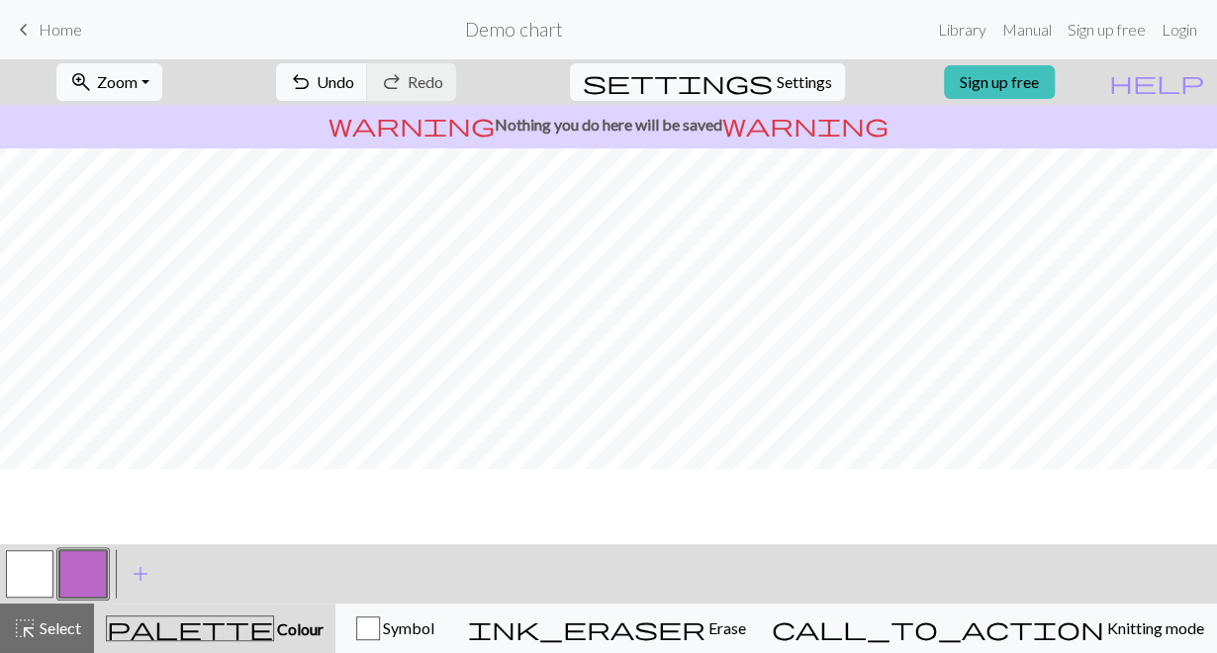
scroll to position [0, 0]
click at [36, 575] on button "button" at bounding box center [30, 574] width 48 height 48
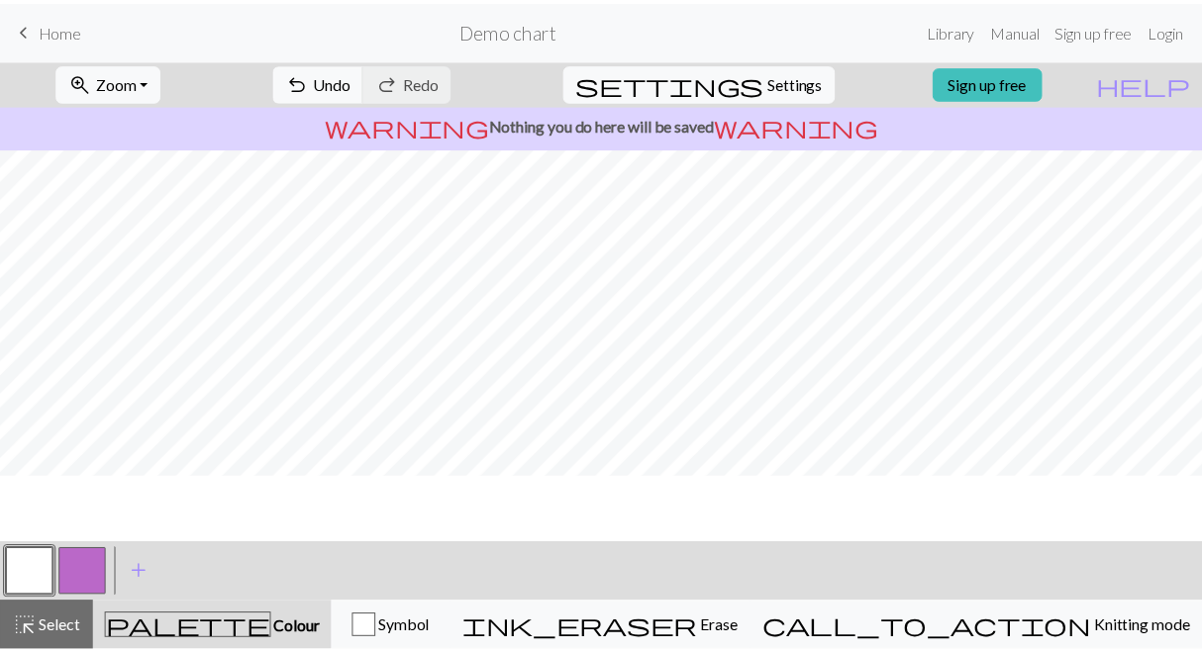
scroll to position [198, 0]
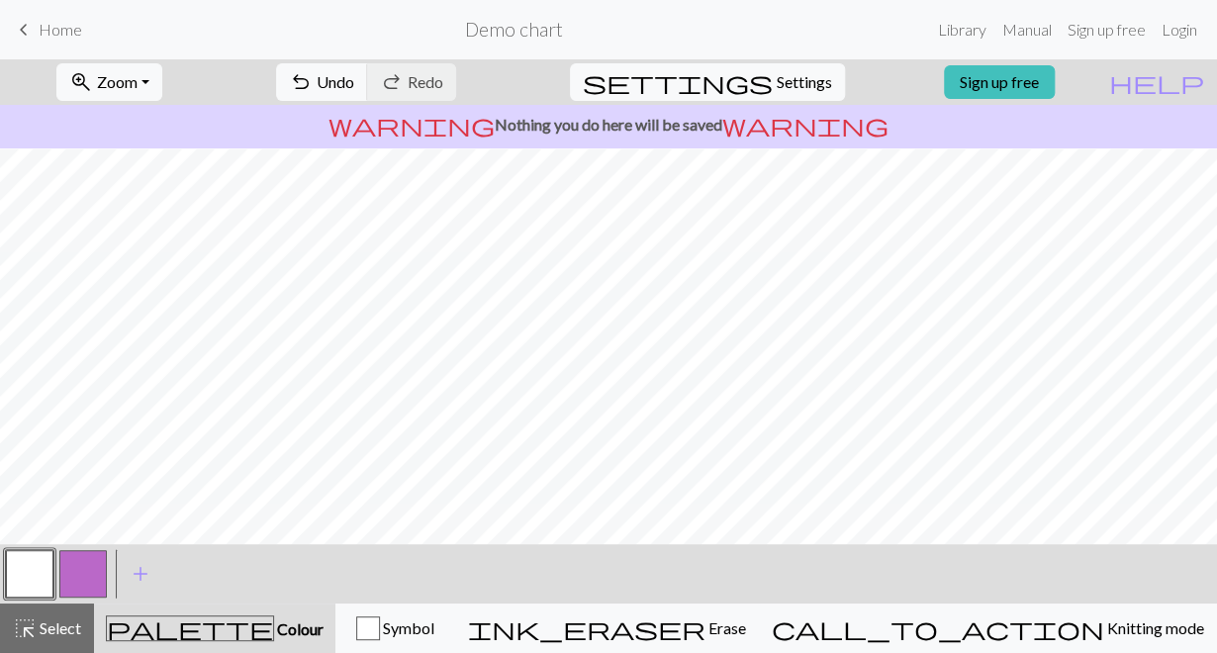
click at [65, 32] on span "Home" at bounding box center [61, 29] width 44 height 19
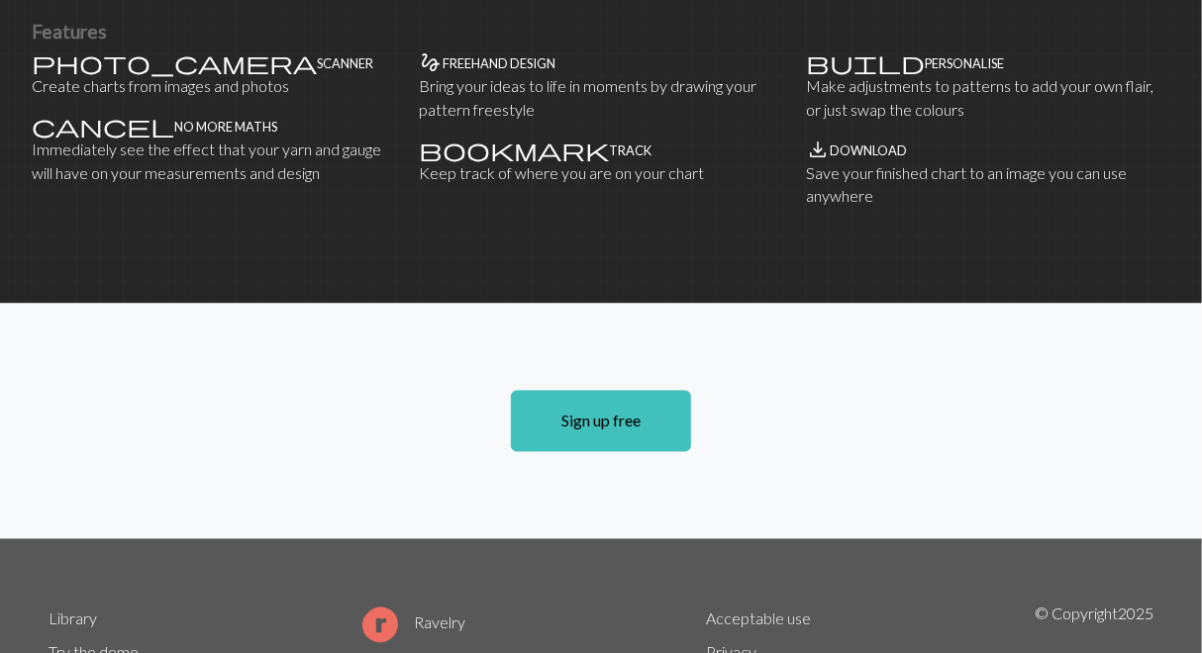
scroll to position [1318, 0]
